Goal: Task Accomplishment & Management: Use online tool/utility

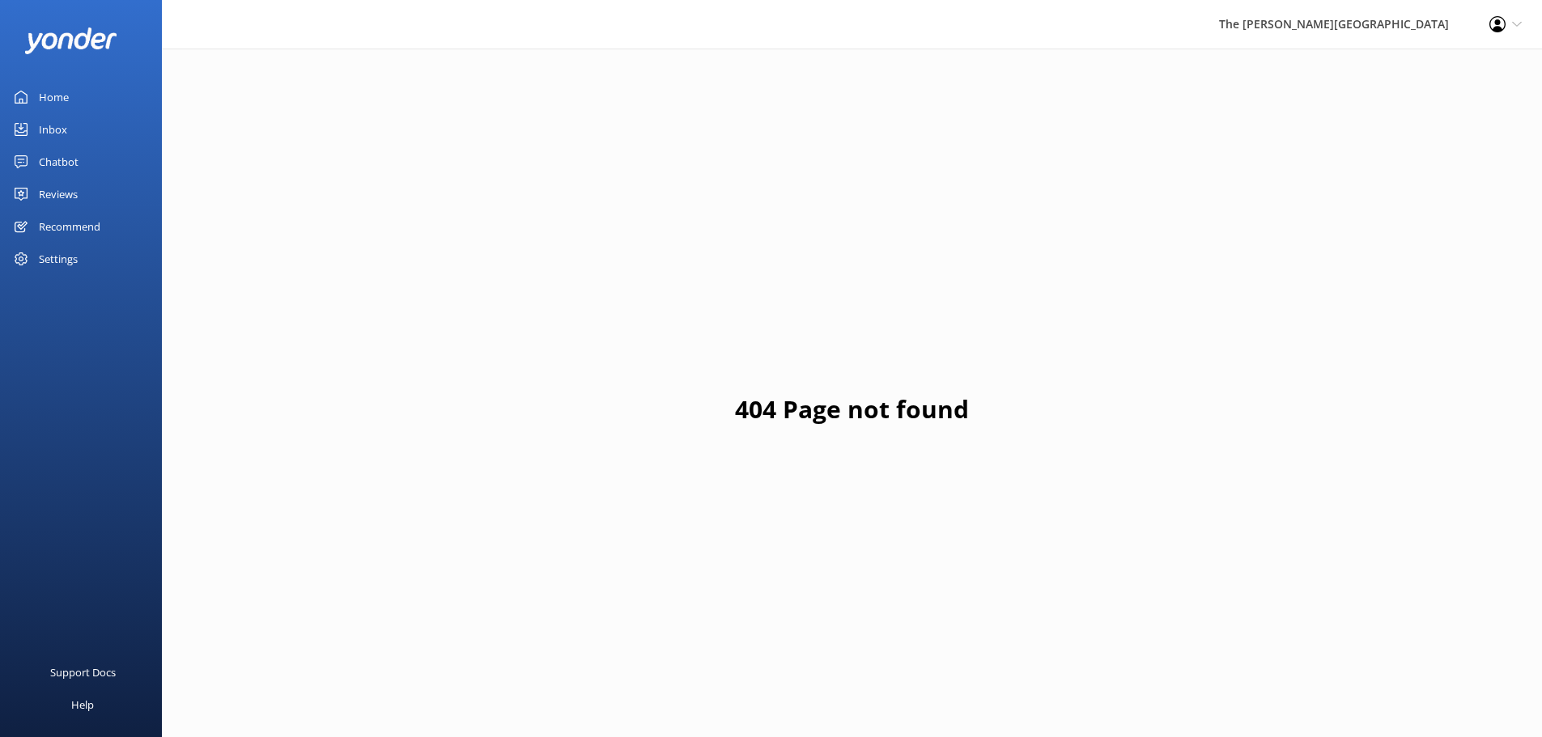
click at [59, 129] on div "Inbox" at bounding box center [53, 129] width 28 height 32
